Goal: Task Accomplishment & Management: Complete application form

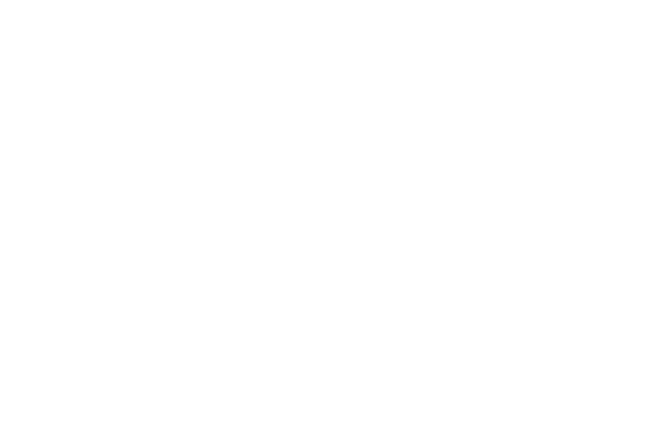
select select "**********"
type input "**********"
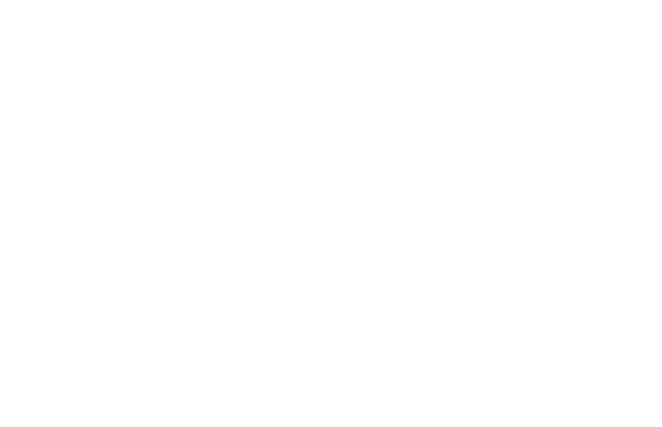
type input "**********"
